Goal: Use online tool/utility: Utilize a website feature to perform a specific function

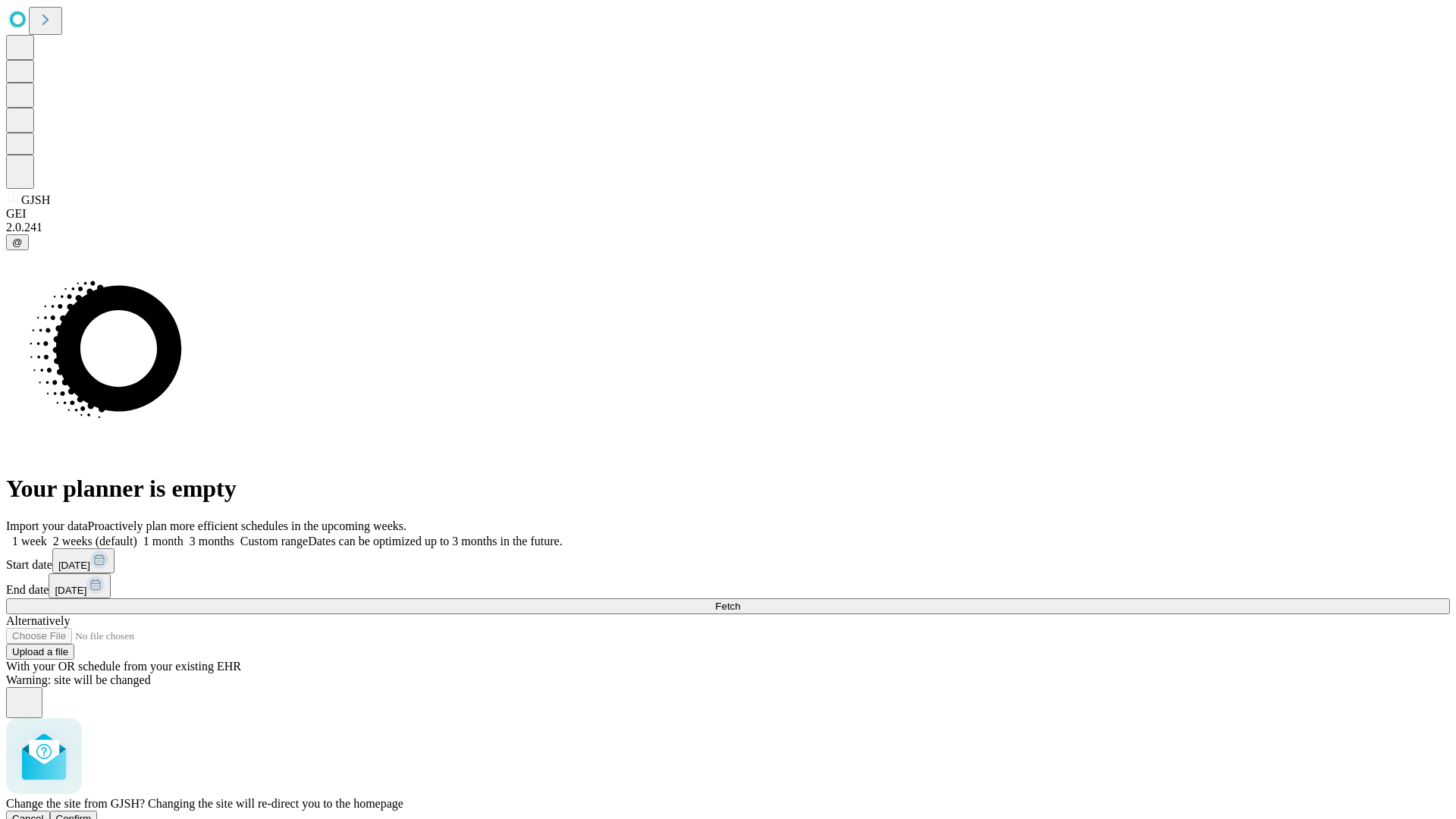
click at [92, 813] on span "Confirm" at bounding box center [74, 818] width 35 height 12
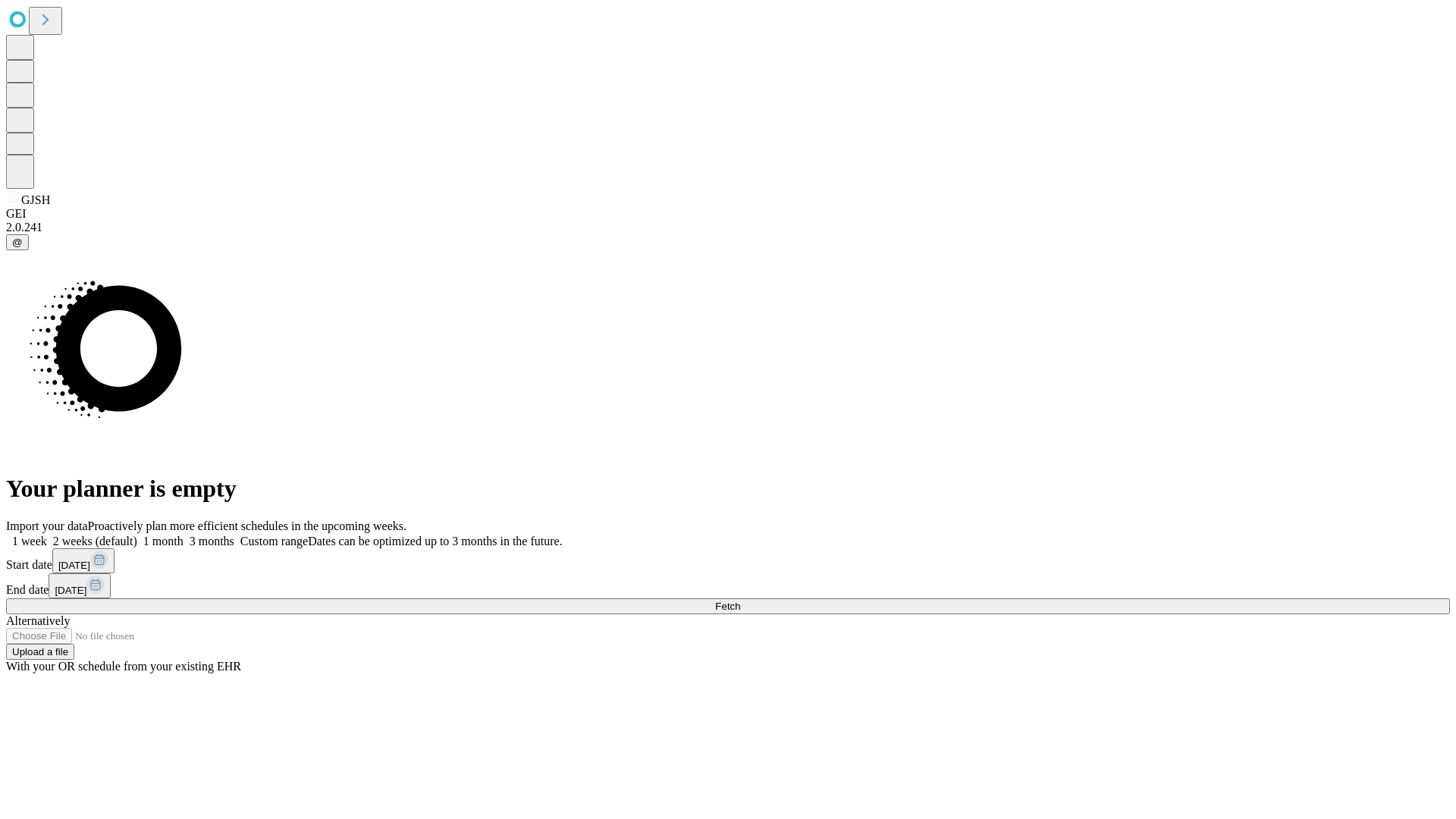
click at [47, 534] on label "1 week" at bounding box center [26, 541] width 41 height 13
click at [740, 601] on span "Fetch" at bounding box center [728, 606] width 25 height 12
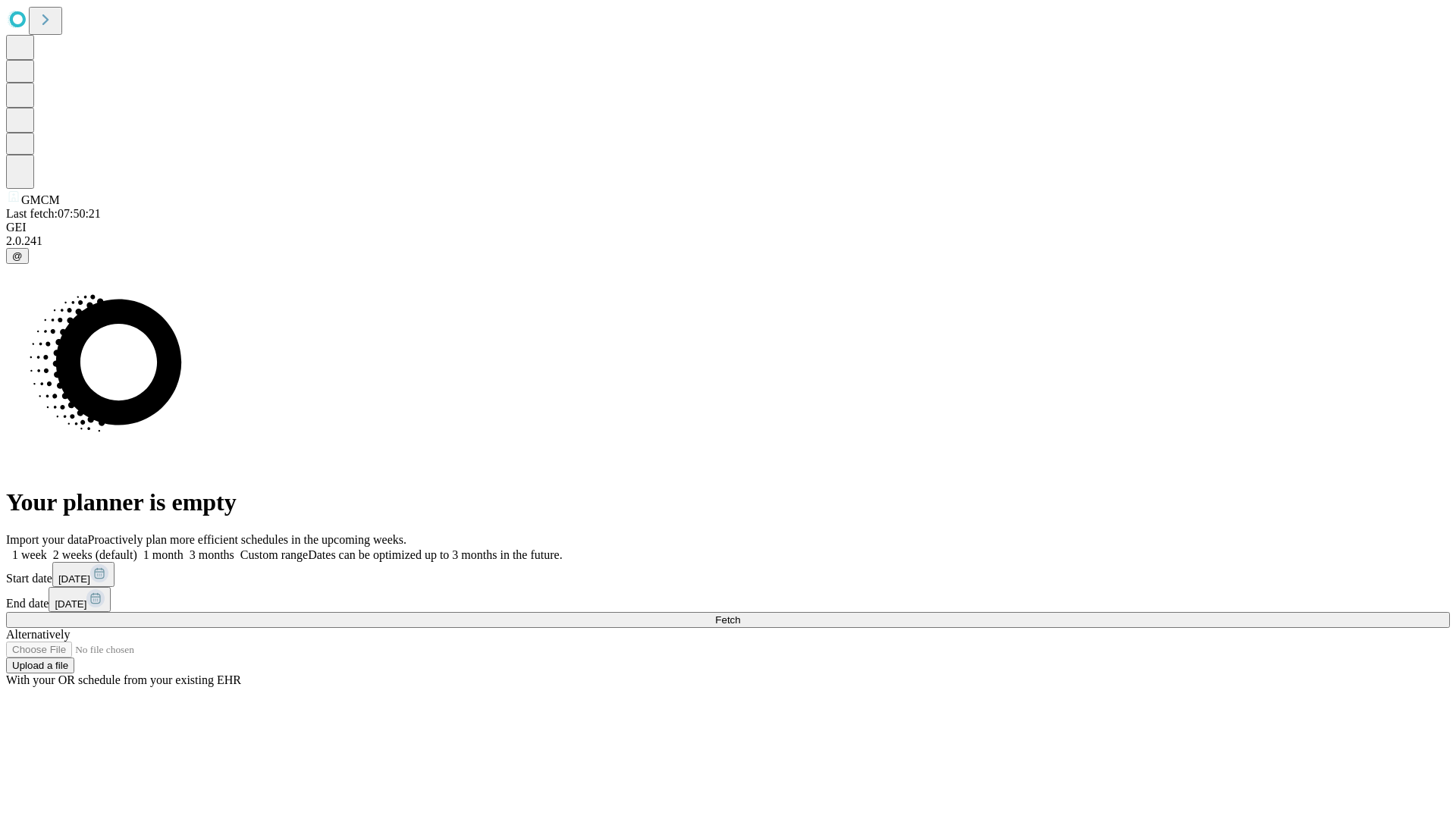
click at [47, 548] on label "1 week" at bounding box center [26, 554] width 41 height 13
click at [740, 614] on span "Fetch" at bounding box center [728, 620] width 25 height 12
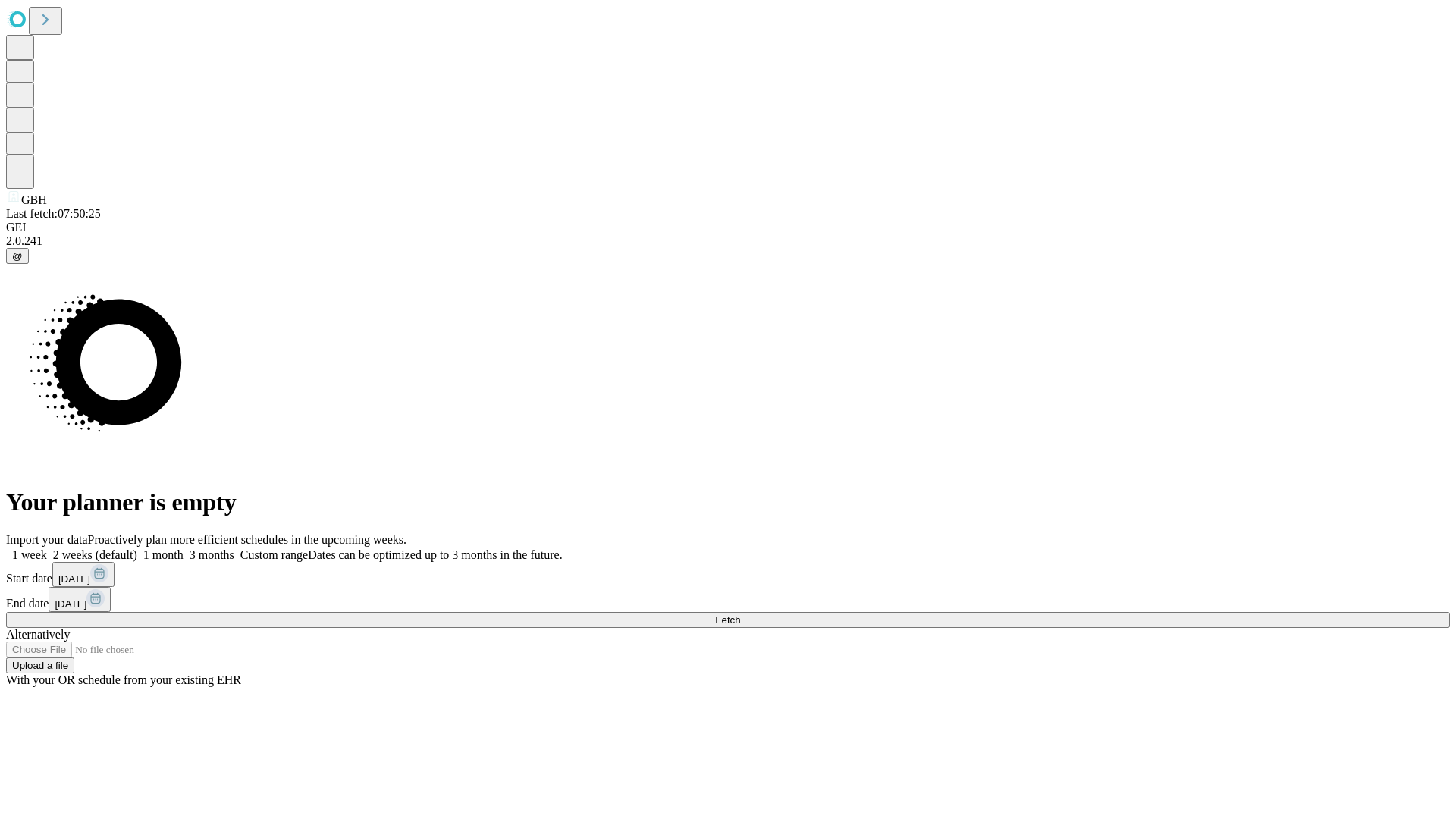
click at [47, 548] on label "1 week" at bounding box center [26, 554] width 41 height 13
click at [740, 614] on span "Fetch" at bounding box center [728, 620] width 25 height 12
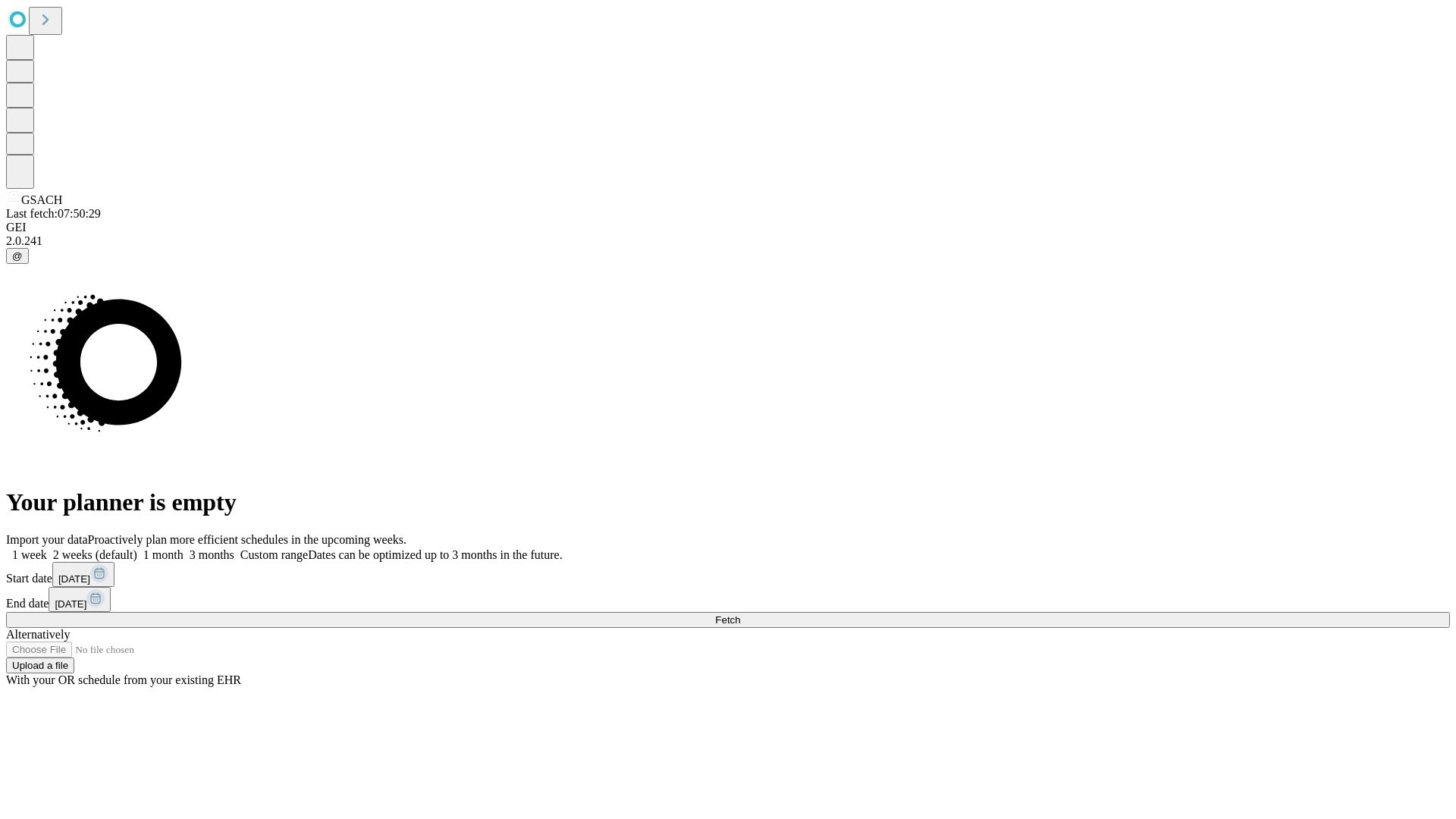
click at [740, 614] on span "Fetch" at bounding box center [728, 620] width 25 height 12
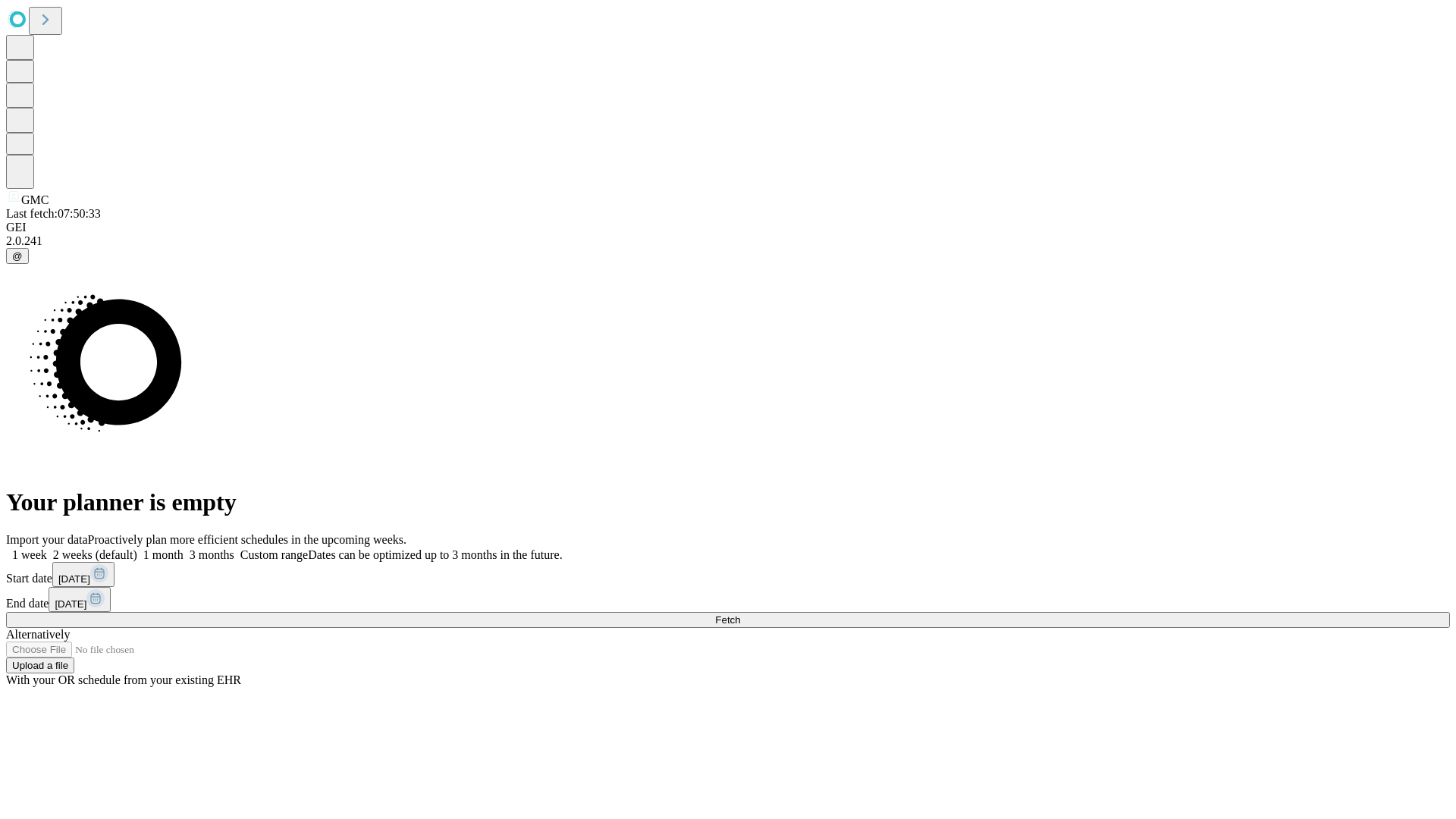
click at [740, 614] on span "Fetch" at bounding box center [728, 620] width 25 height 12
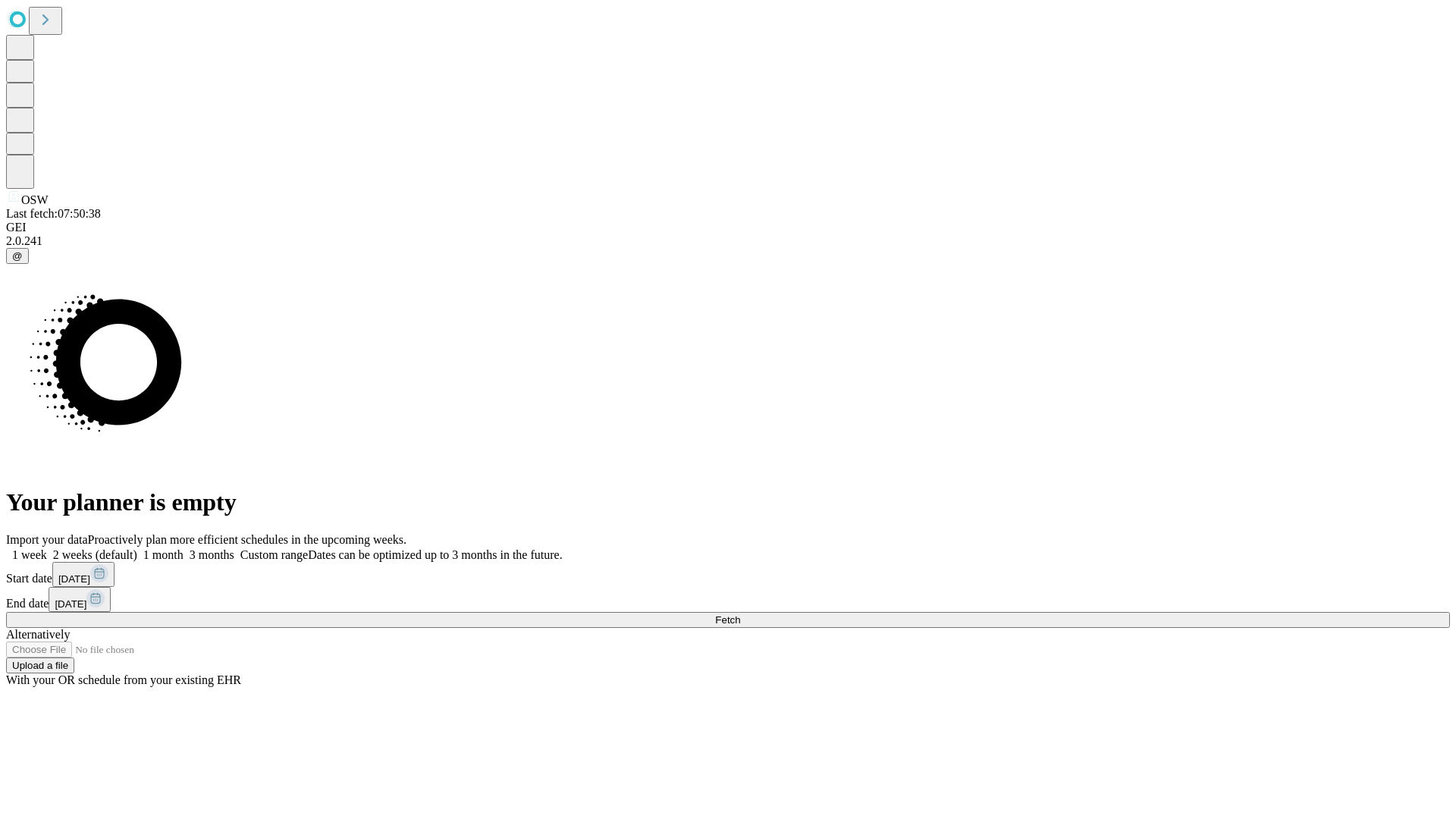
click at [740, 614] on span "Fetch" at bounding box center [728, 620] width 25 height 12
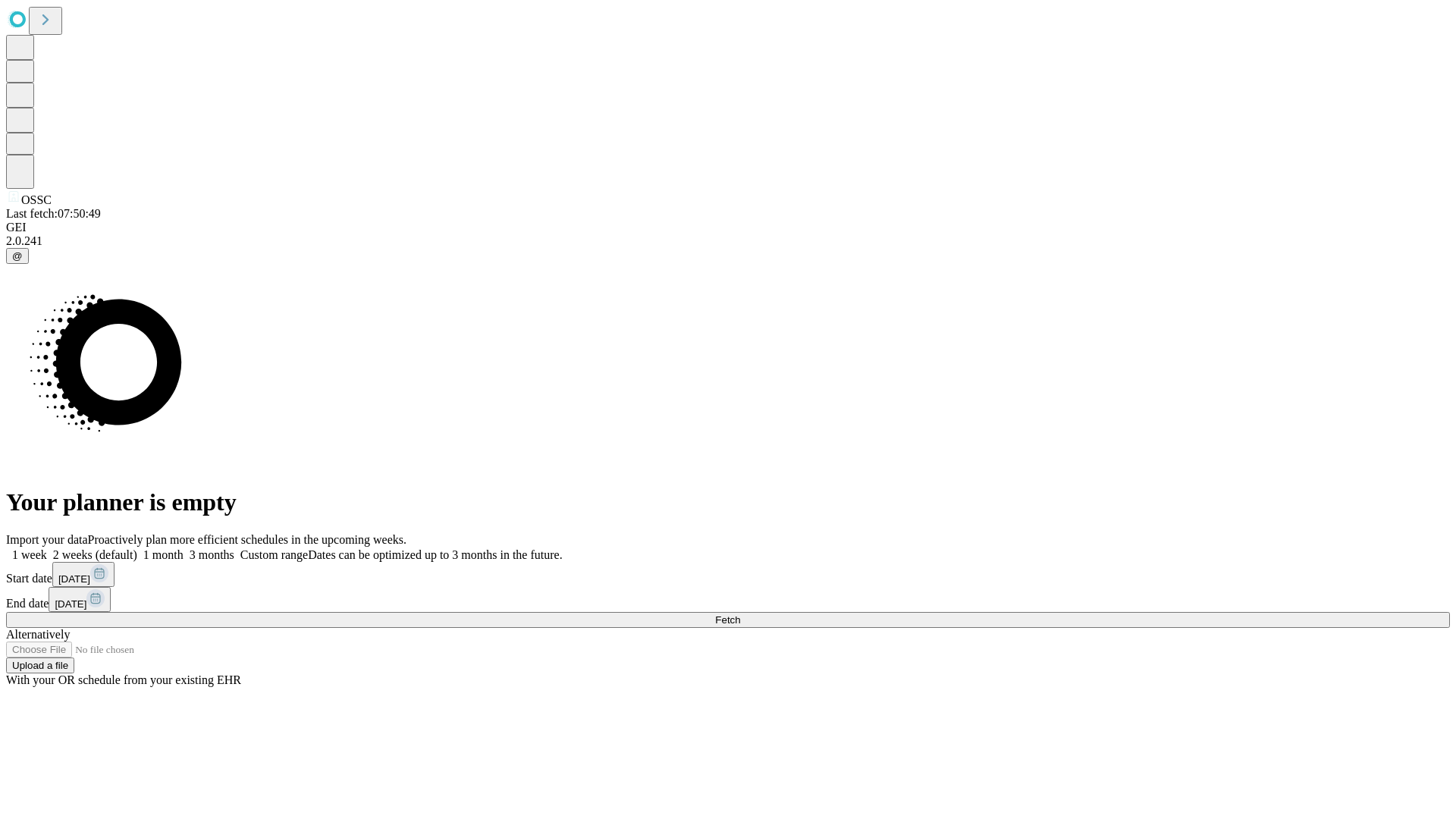
click at [47, 548] on label "1 week" at bounding box center [26, 554] width 41 height 13
click at [740, 614] on span "Fetch" at bounding box center [728, 620] width 25 height 12
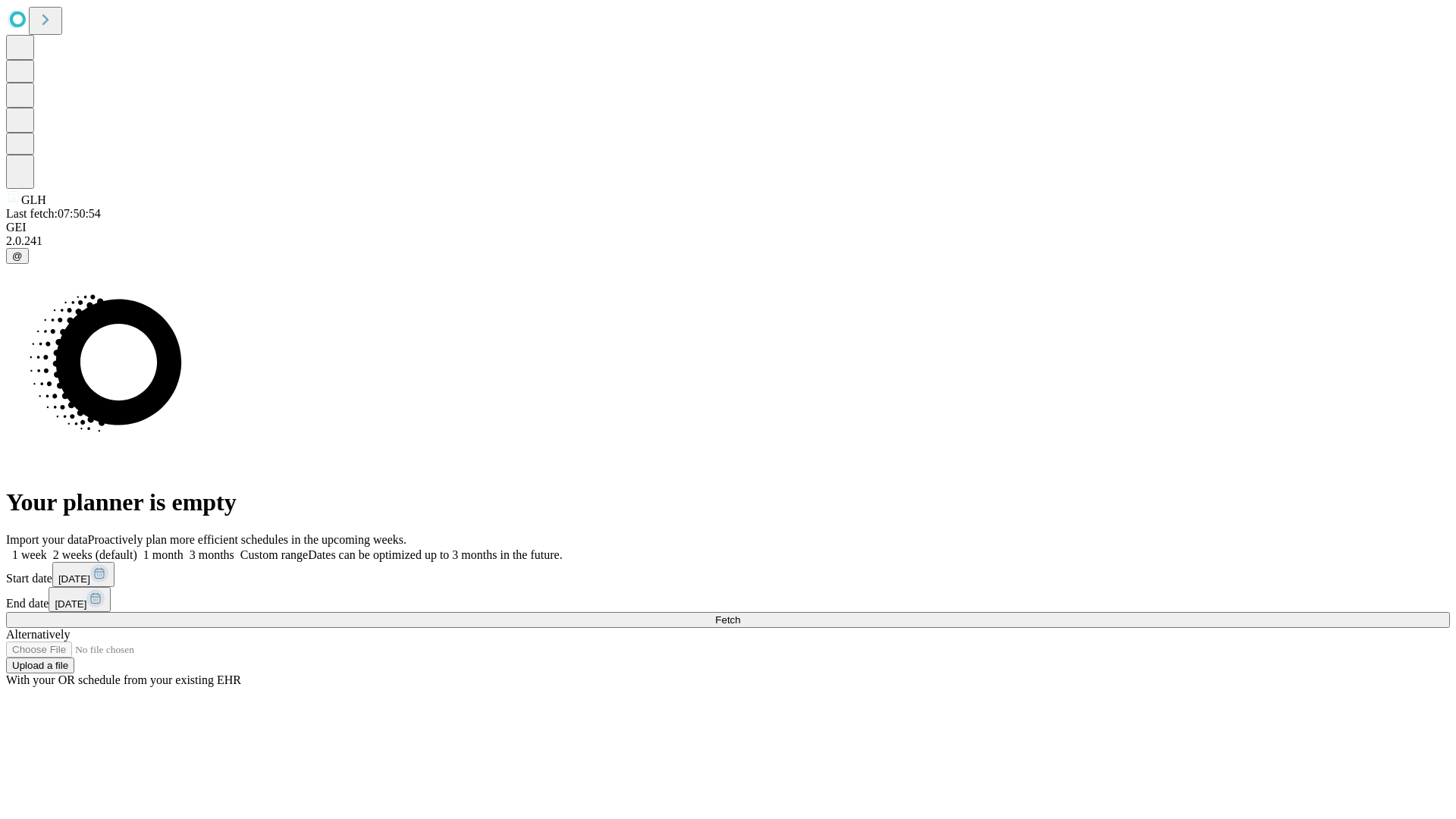
click at [47, 548] on label "1 week" at bounding box center [26, 554] width 41 height 13
click at [740, 614] on span "Fetch" at bounding box center [728, 620] width 25 height 12
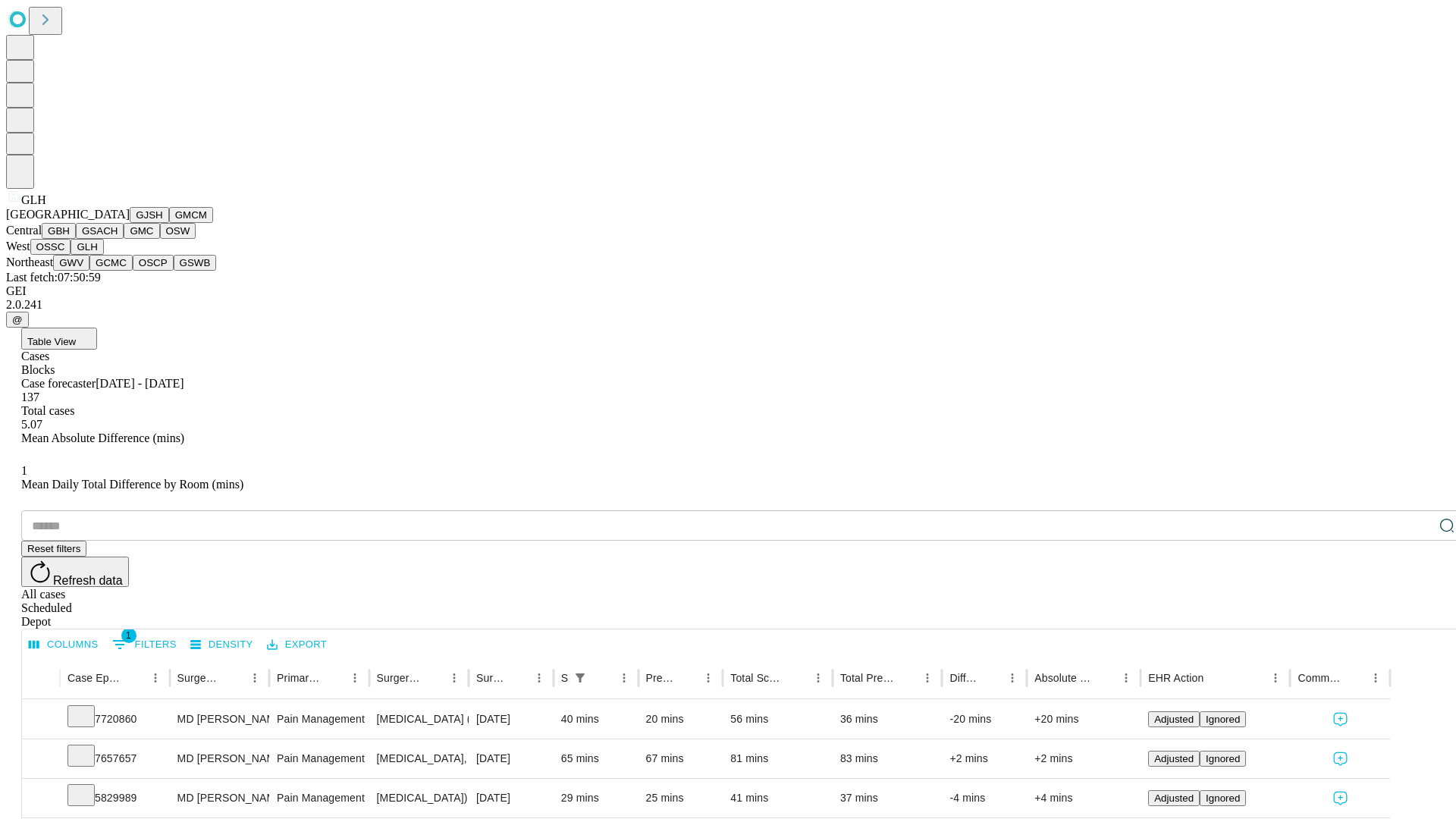
click at [89, 271] on button "GWV" at bounding box center [71, 262] width 36 height 16
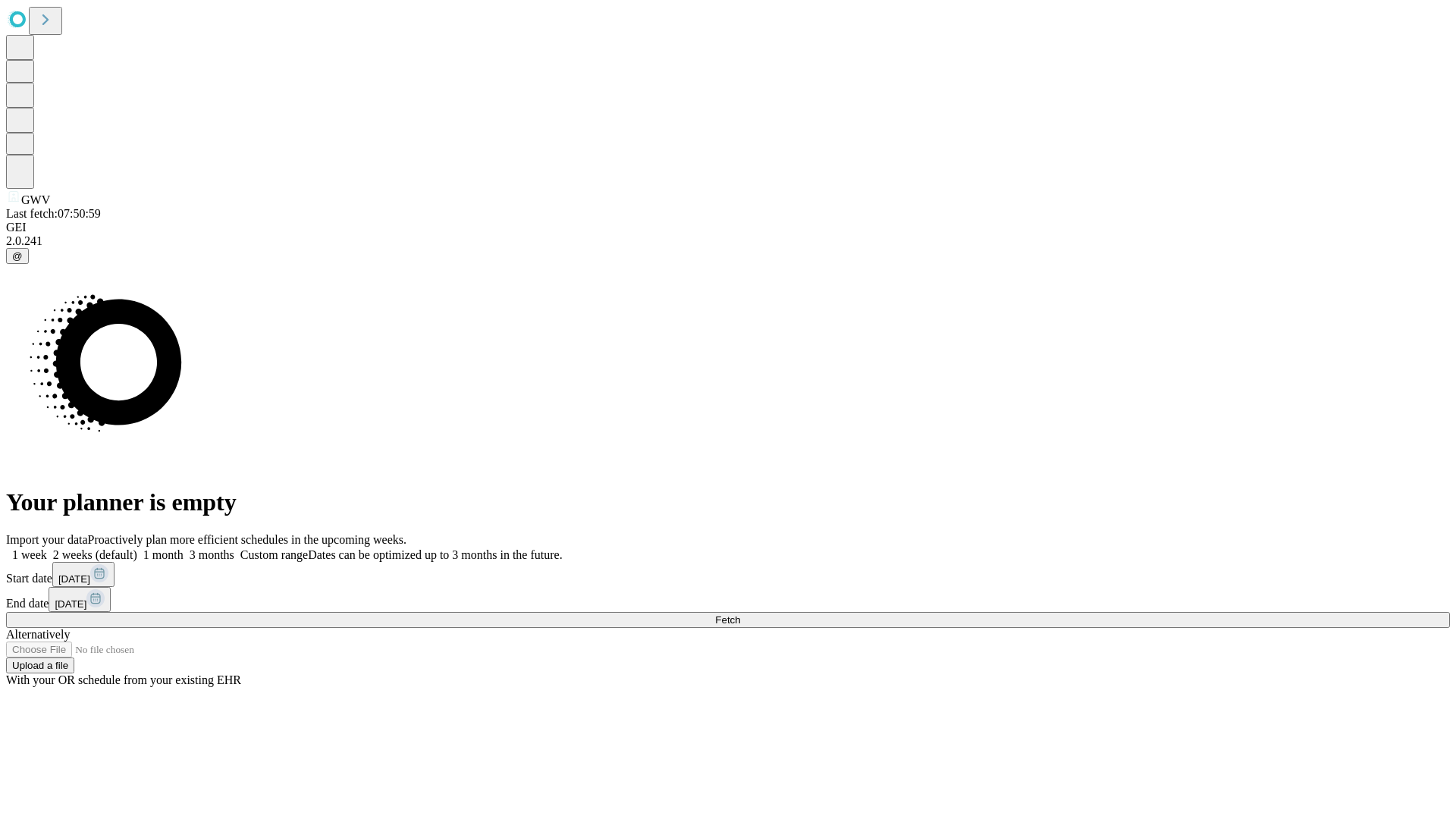
click at [47, 548] on label "1 week" at bounding box center [26, 554] width 41 height 13
click at [740, 614] on span "Fetch" at bounding box center [728, 620] width 25 height 12
